Goal: Task Accomplishment & Management: Manage account settings

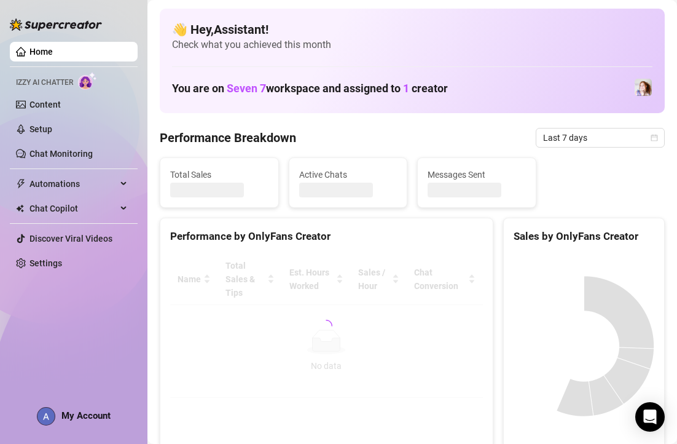
click at [97, 415] on span "My Account" at bounding box center [85, 415] width 49 height 11
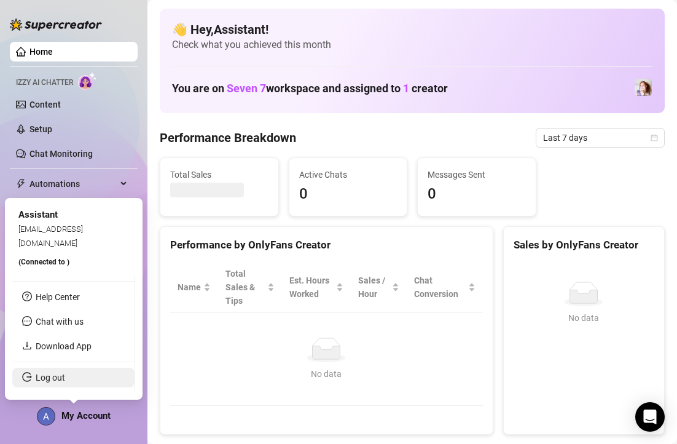
click at [65, 382] on link "Log out" at bounding box center [50, 377] width 29 height 10
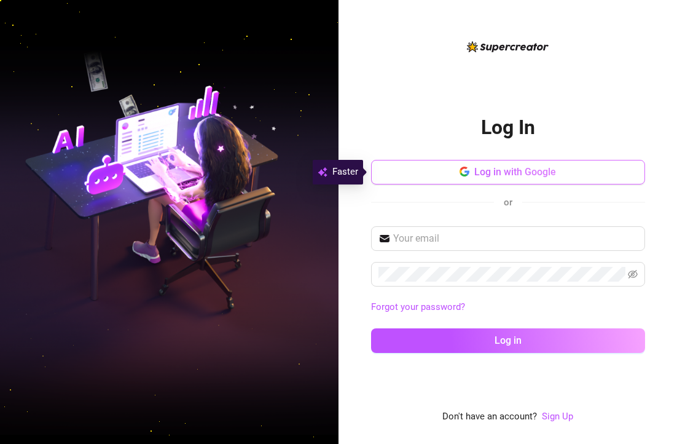
click at [506, 172] on span "Log in with Google" at bounding box center [515, 172] width 82 height 12
